Goal: Download file/media

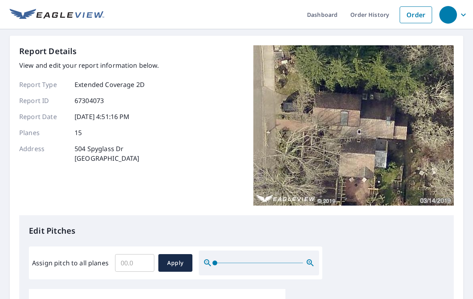
click at [325, 13] on link "Dashboard" at bounding box center [321, 14] width 43 height 29
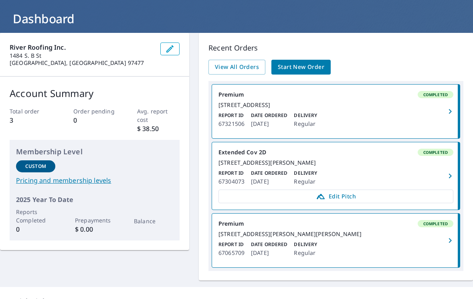
scroll to position [42, 0]
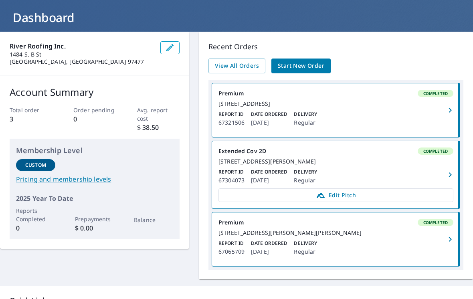
click at [451, 179] on icon "button" at bounding box center [450, 175] width 10 height 10
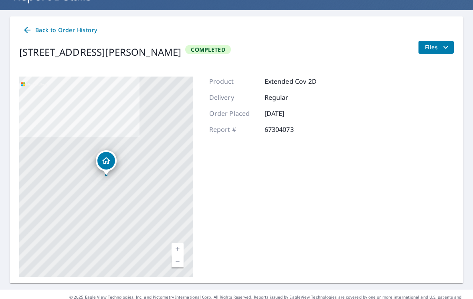
scroll to position [62, 0]
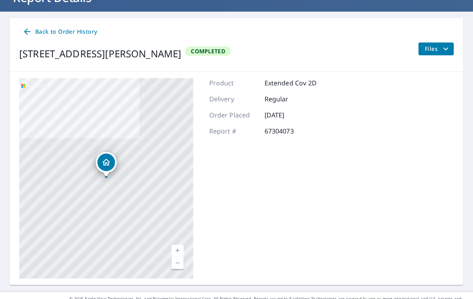
click at [446, 47] on icon "filesDropdownBtn-67304073" at bounding box center [446, 49] width 10 height 10
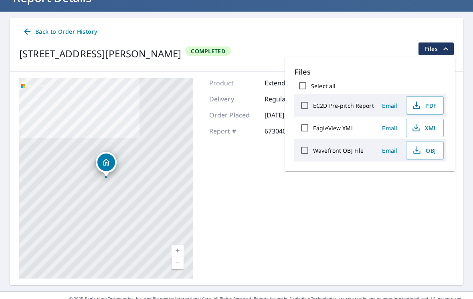
click at [71, 32] on span "Back to Order History" at bounding box center [59, 32] width 75 height 10
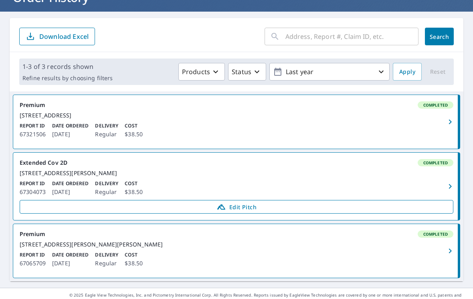
click at [245, 212] on span "Edit Pitch" at bounding box center [236, 207] width 423 height 10
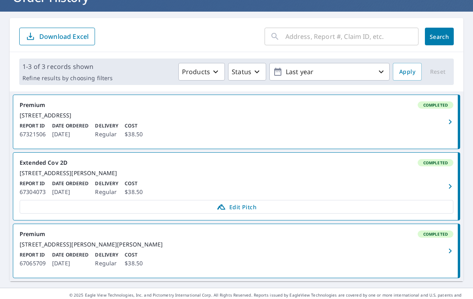
click at [454, 123] on icon "button" at bounding box center [450, 122] width 10 height 10
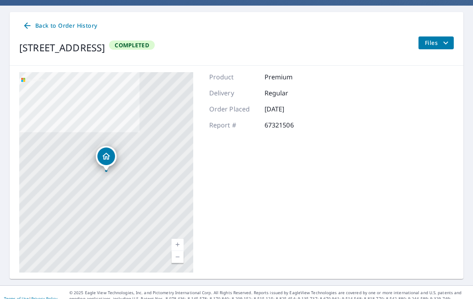
scroll to position [69, 0]
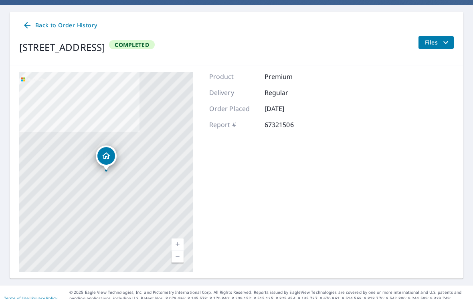
click at [442, 38] on icon "filesDropdownBtn-67321506" at bounding box center [446, 43] width 10 height 10
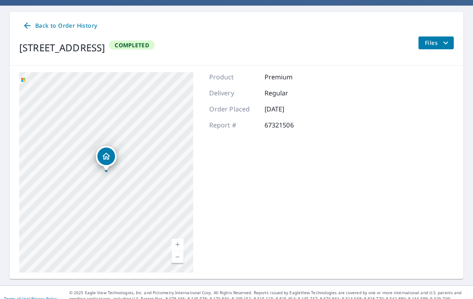
scroll to position [12, 0]
click at [50, 21] on span "Back to Order History" at bounding box center [59, 26] width 75 height 10
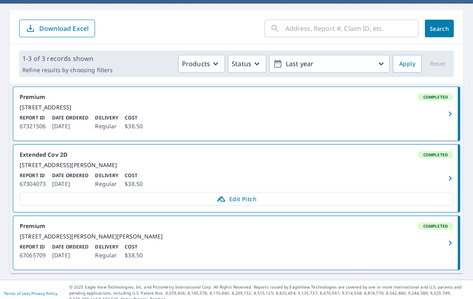
scroll to position [70, 0]
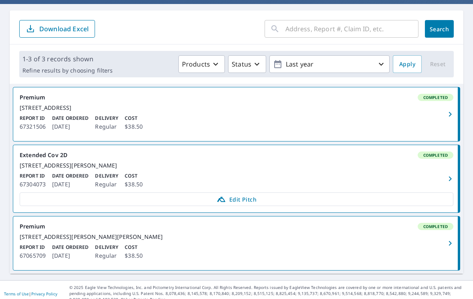
click at [209, 104] on div "750 Horn Ln Eugene, OR 97404" at bounding box center [236, 107] width 433 height 7
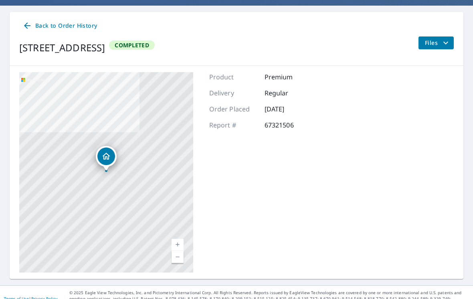
click at [441, 38] on icon "filesDropdownBtn-67321506" at bounding box center [446, 43] width 10 height 10
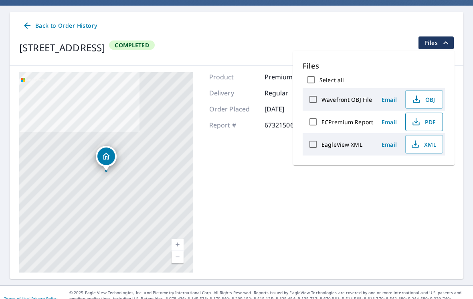
click at [431, 118] on span "PDF" at bounding box center [423, 122] width 26 height 10
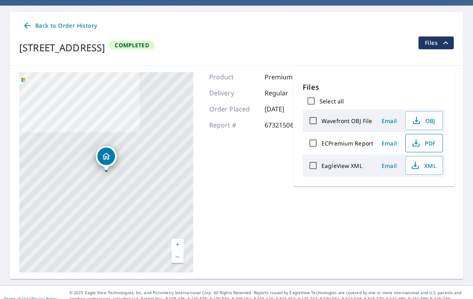
scroll to position [69, 0]
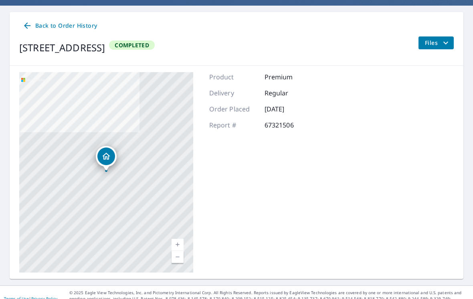
click at [441, 40] on icon "filesDropdownBtn-67321506" at bounding box center [446, 43] width 10 height 10
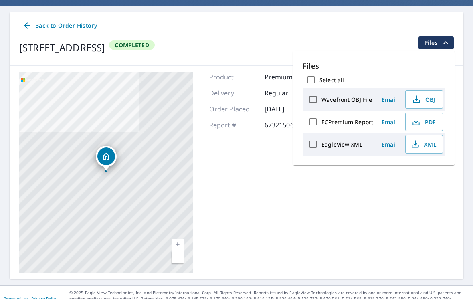
click at [314, 121] on input "ECPremium Report" at bounding box center [312, 121] width 17 height 17
checkbox input "true"
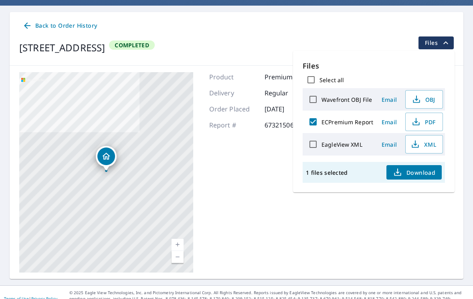
click at [420, 174] on span "Download" at bounding box center [414, 172] width 42 height 10
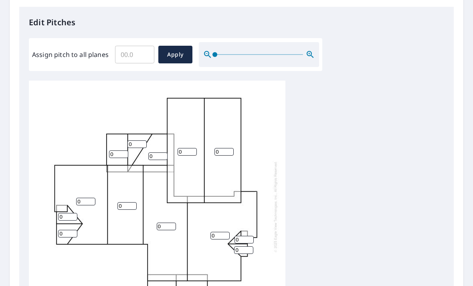
scroll to position [209, 0]
click at [383, 169] on div "0 0 0 0 0 0 0 0 0 0 0 0 0 0 0" at bounding box center [236, 206] width 415 height 252
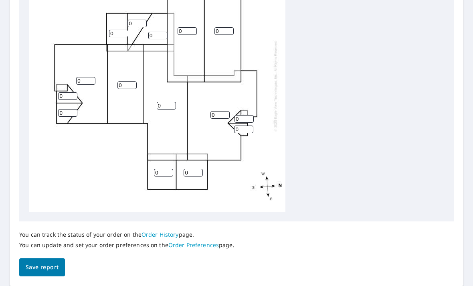
scroll to position [26, 0]
click at [188, 117] on div "0 0 0 0 0 0 0 0 0 0 0 0 0 0 0" at bounding box center [157, 86] width 256 height 252
click at [197, 122] on div "0 0 0 0 0 0 0 0 0 0 0 0 0 0 0" at bounding box center [157, 86] width 256 height 252
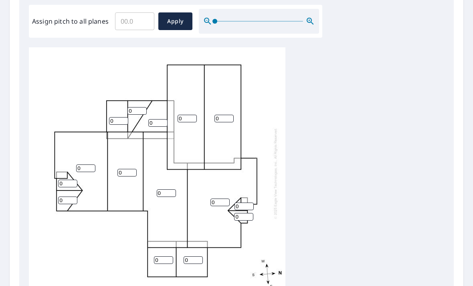
click at [216, 150] on div "0 0 0 0 0 0 0 0 0 0 0 0 0 0 0" at bounding box center [157, 173] width 256 height 252
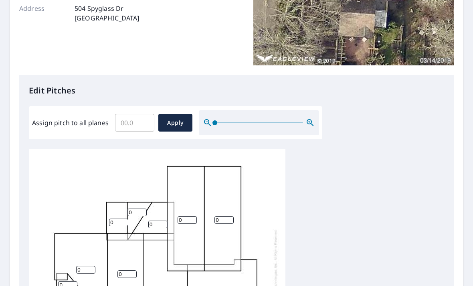
scroll to position [141, 0]
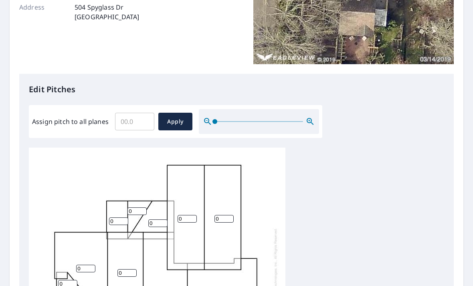
click at [195, 200] on div "0 0 0 0 0 0 0 0 0 0 0 0 0 0 0" at bounding box center [157, 273] width 256 height 252
click at [185, 196] on div "0 0 0 0 0 0 0 0 0 0 0 0 0 0 0" at bounding box center [157, 273] width 256 height 252
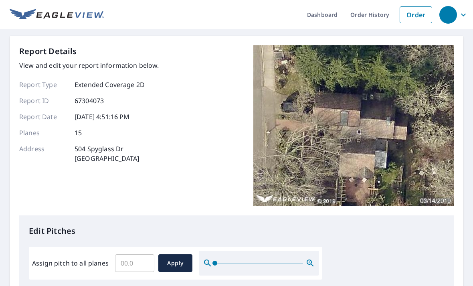
scroll to position [0, 0]
